Goal: Entertainment & Leisure: Consume media (video, audio)

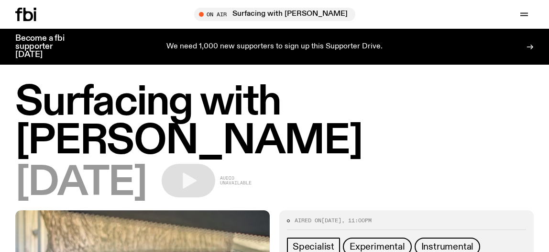
scroll to position [571, 0]
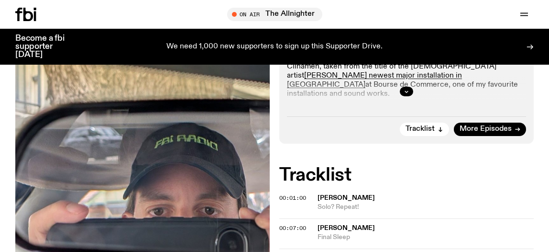
scroll to position [273, 0]
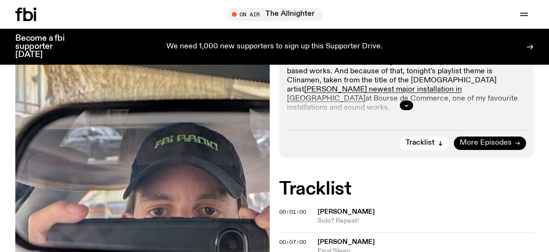
click at [486, 145] on span "More Episodes" at bounding box center [486, 142] width 52 height 7
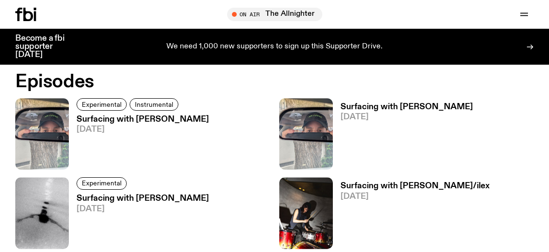
scroll to position [566, 0]
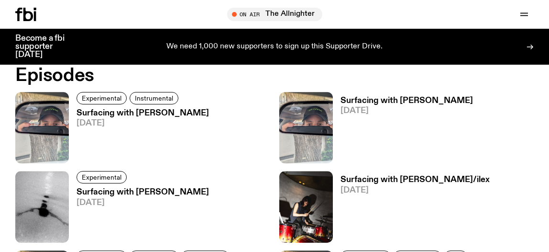
click at [141, 116] on h3 "Surfacing with [PERSON_NAME]" at bounding box center [143, 113] width 133 height 8
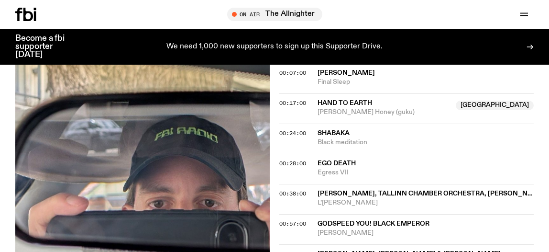
scroll to position [446, 0]
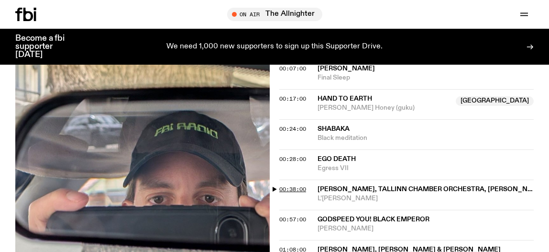
click at [285, 186] on span "00:38:00" at bounding box center [292, 189] width 27 height 8
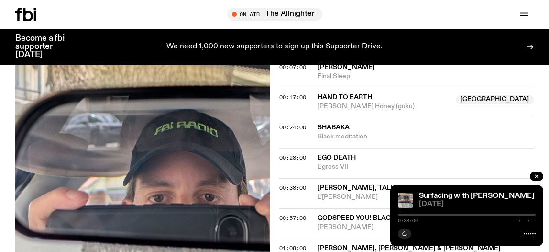
scroll to position [448, 0]
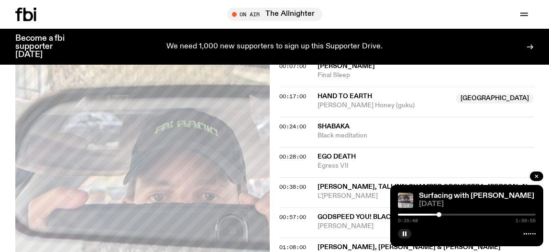
click at [439, 214] on div at bounding box center [439, 214] width 5 height 5
click at [437, 215] on div at bounding box center [437, 214] width 5 height 5
click at [444, 214] on div at bounding box center [442, 214] width 5 height 5
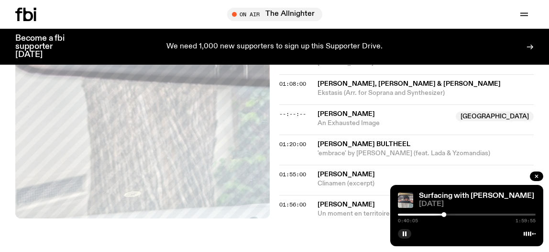
scroll to position [623, 0]
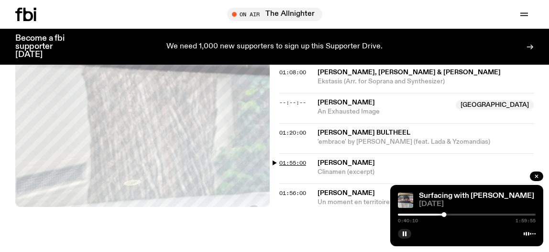
click at [282, 162] on span "01:55:00" at bounding box center [292, 163] width 27 height 8
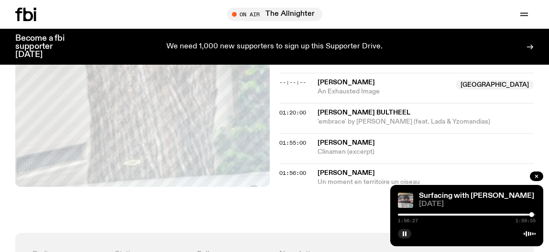
scroll to position [642, 0]
